Goal: Register for event/course

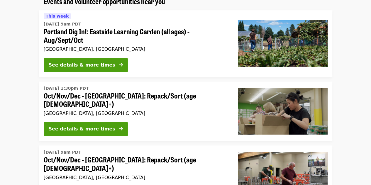
scroll to position [58, 0]
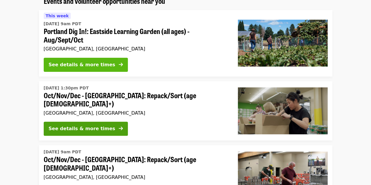
click at [91, 65] on div "See details & more times" at bounding box center [82, 64] width 67 height 7
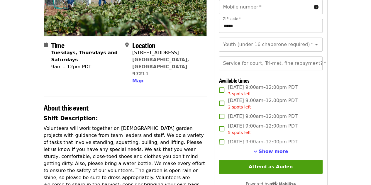
scroll to position [105, 0]
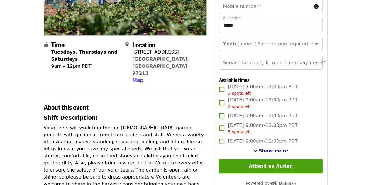
click at [270, 154] on span "Show more" at bounding box center [274, 151] width 30 height 6
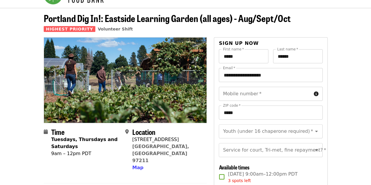
scroll to position [15, 0]
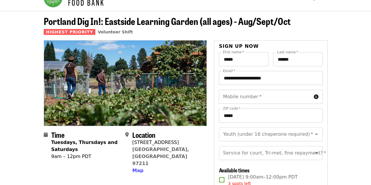
click at [246, 93] on div "Mobile number   * Mobile number *" at bounding box center [271, 97] width 104 height 14
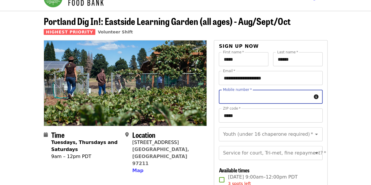
type input "**********"
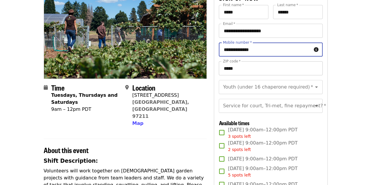
scroll to position [63, 0]
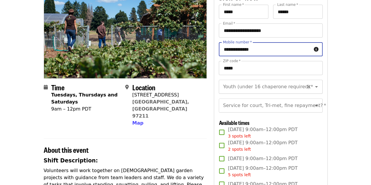
click at [263, 90] on input "Youth (under 16 chaperone required)   *" at bounding box center [264, 86] width 80 height 11
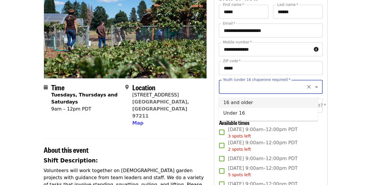
click at [247, 102] on li "16 and older" at bounding box center [269, 102] width 100 height 11
type input "**********"
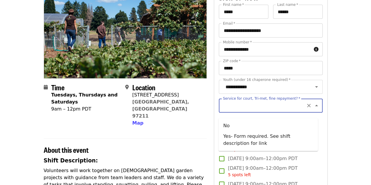
click at [255, 109] on div "Service for court, Tri-met, fine repayment?   * Service for court, Tri-met, fin…" at bounding box center [271, 106] width 104 height 14
click at [240, 125] on li "No" at bounding box center [269, 126] width 100 height 11
type input "**"
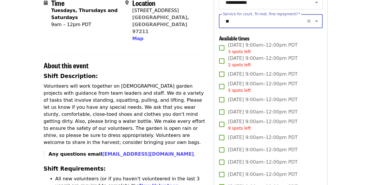
scroll to position [149, 0]
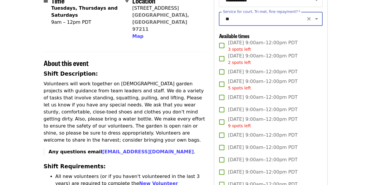
click at [251, 75] on span "[DATE] 9:00am–12:00pm PDT" at bounding box center [263, 71] width 70 height 7
click at [251, 89] on span "[DATE] 9:00am–12:00pm PDT 5 spots left" at bounding box center [263, 84] width 70 height 13
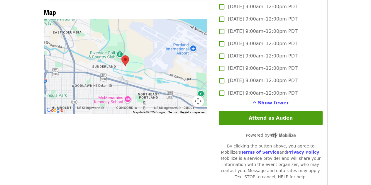
scroll to position [462, 0]
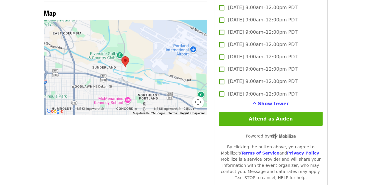
drag, startPoint x: 292, startPoint y: 129, endPoint x: 306, endPoint y: 127, distance: 14.3
click at [306, 126] on button "Attend as Auden" at bounding box center [271, 119] width 104 height 14
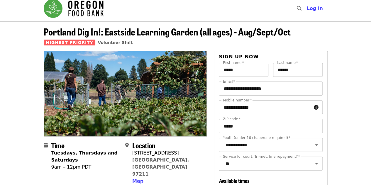
scroll to position [0, 0]
